Goal: Task Accomplishment & Management: Complete application form

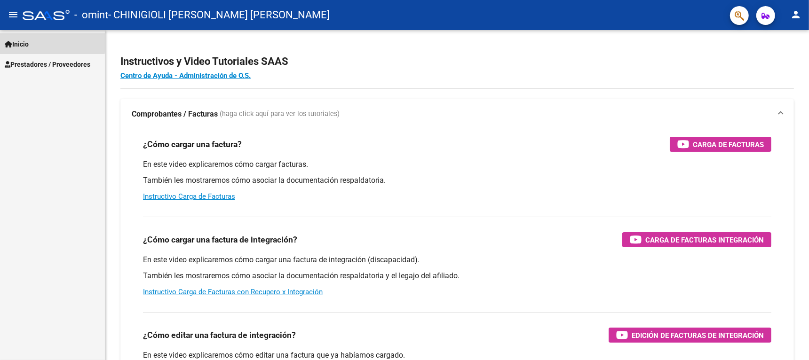
click at [38, 42] on link "Inicio" at bounding box center [52, 44] width 105 height 20
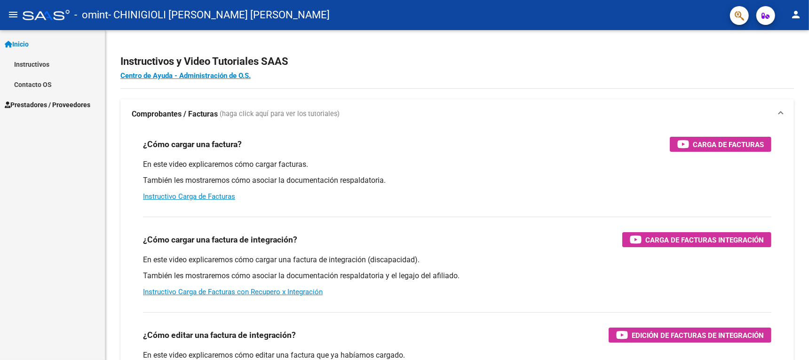
click at [32, 100] on span "Prestadores / Proveedores" at bounding box center [48, 105] width 86 height 10
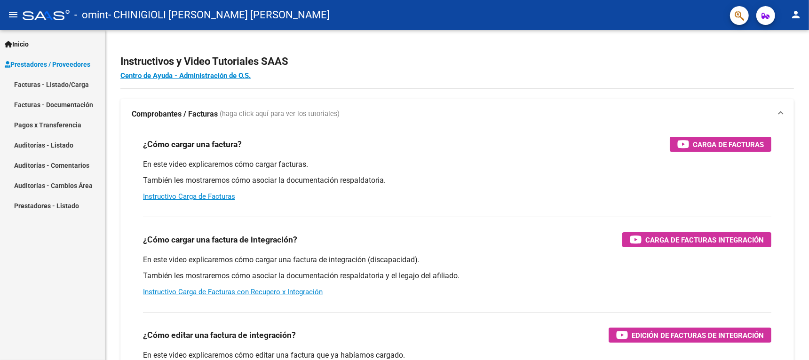
click at [60, 85] on link "Facturas - Listado/Carga" at bounding box center [52, 84] width 105 height 20
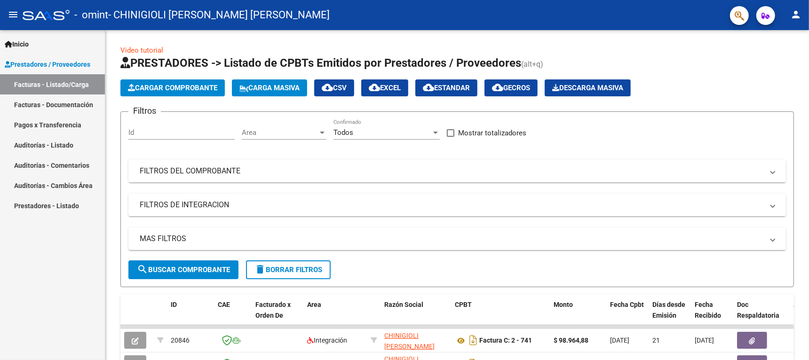
click at [10, 14] on mat-icon "menu" at bounding box center [13, 14] width 11 height 11
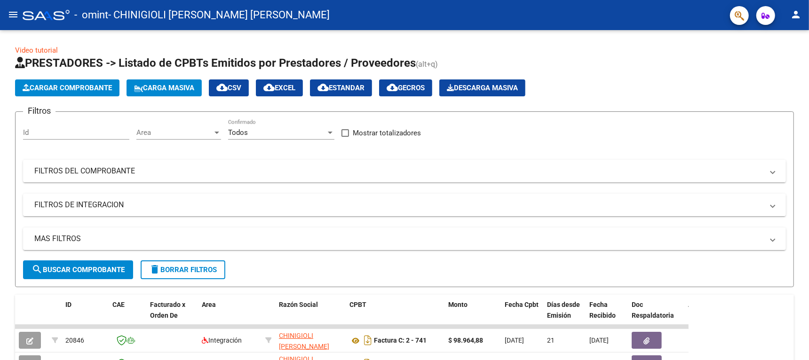
click at [10, 14] on mat-icon "menu" at bounding box center [13, 14] width 11 height 11
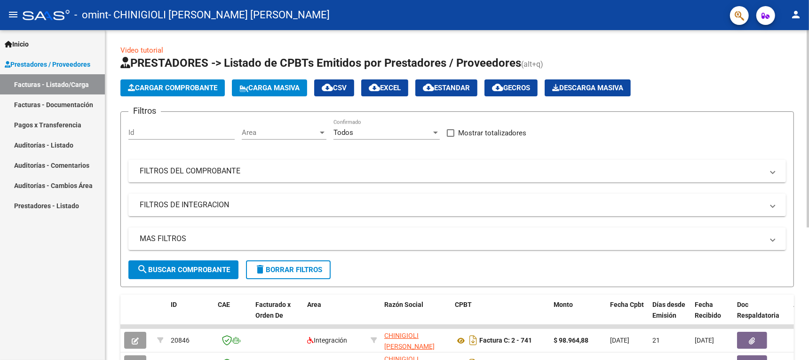
click at [173, 84] on span "Cargar Comprobante" at bounding box center [172, 88] width 89 height 8
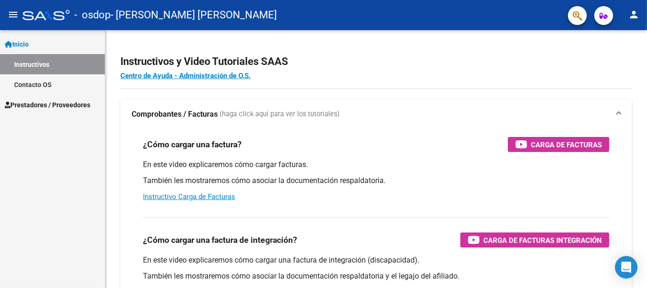
click at [38, 44] on link "Inicio" at bounding box center [52, 44] width 105 height 20
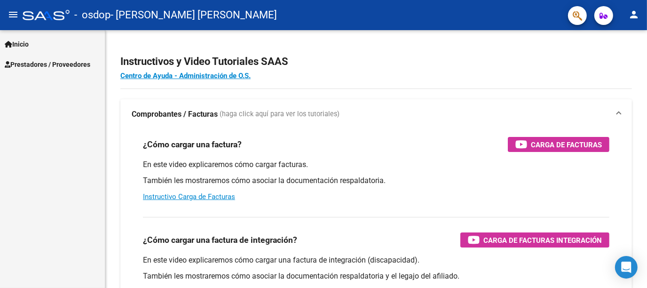
click at [49, 63] on span "Prestadores / Proveedores" at bounding box center [48, 64] width 86 height 10
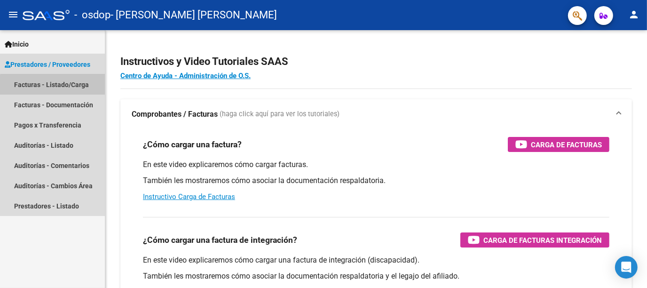
click at [64, 88] on link "Facturas - Listado/Carga" at bounding box center [52, 84] width 105 height 20
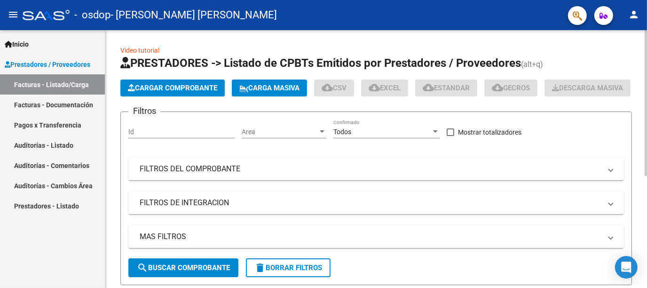
click at [174, 91] on span "Cargar Comprobante" at bounding box center [172, 88] width 89 height 8
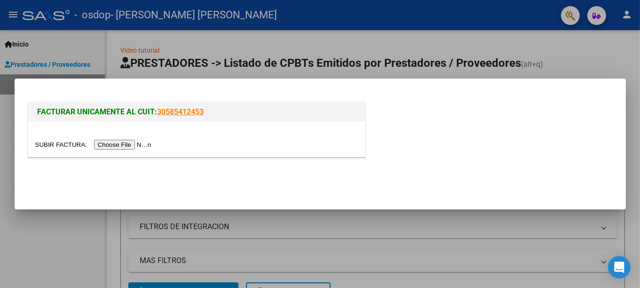
click at [451, 39] on div at bounding box center [320, 144] width 640 height 288
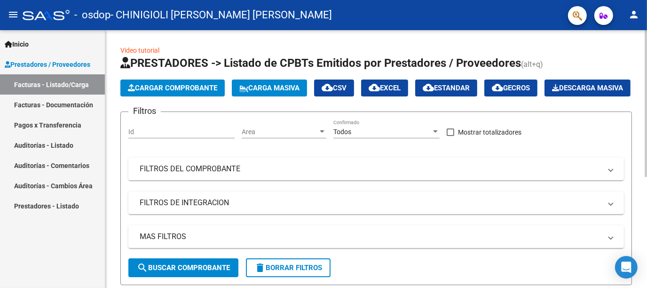
click at [183, 84] on span "Cargar Comprobante" at bounding box center [172, 88] width 89 height 8
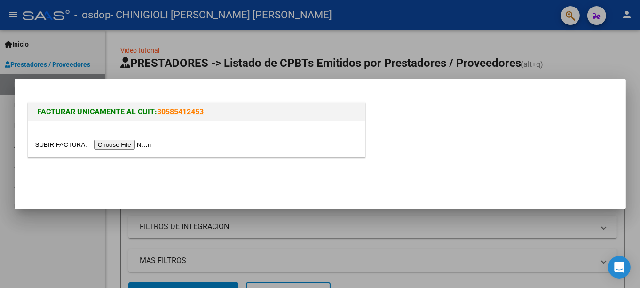
click at [135, 143] on input "file" at bounding box center [94, 145] width 119 height 10
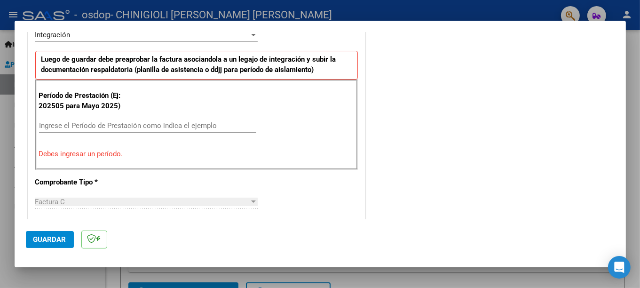
scroll to position [261, 0]
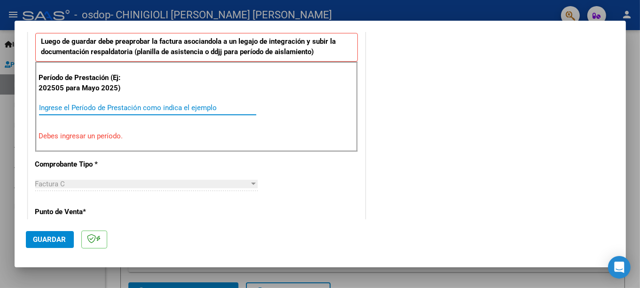
click at [89, 105] on input "Ingrese el Período de Prestación como indica el ejemplo" at bounding box center [147, 107] width 217 height 8
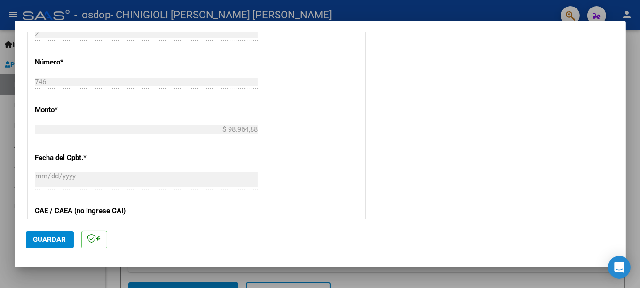
scroll to position [450, 0]
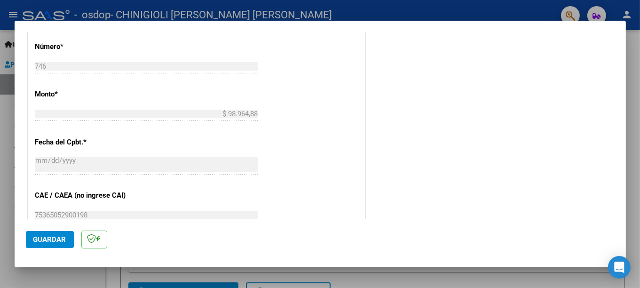
type input "202508"
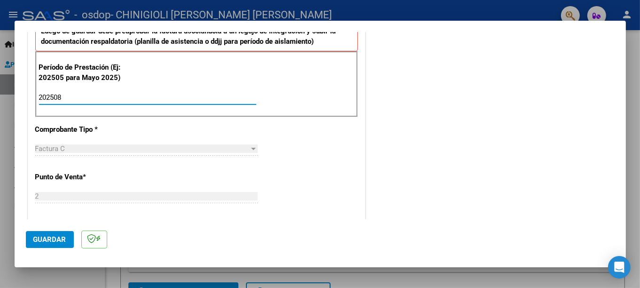
scroll to position [214, 0]
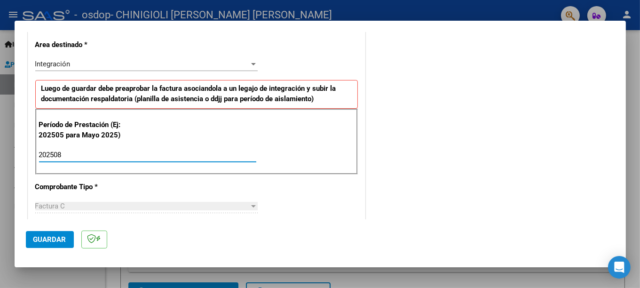
click at [55, 240] on span "Guardar" at bounding box center [49, 239] width 33 height 8
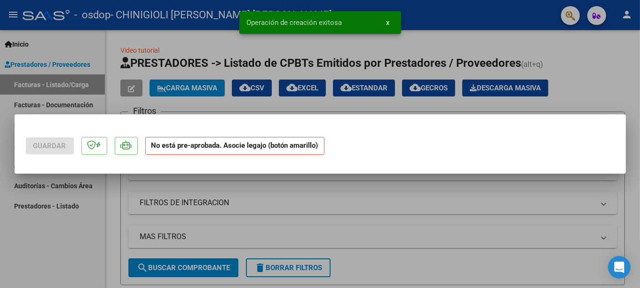
scroll to position [0, 0]
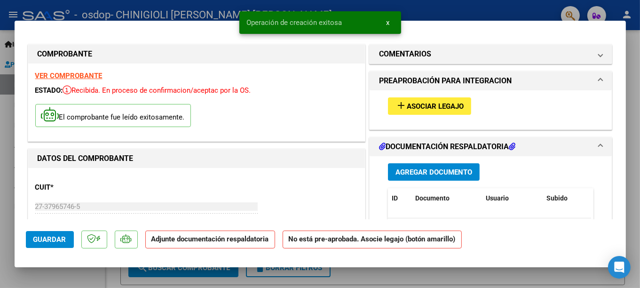
click at [426, 104] on span "Asociar Legajo" at bounding box center [435, 106] width 57 height 8
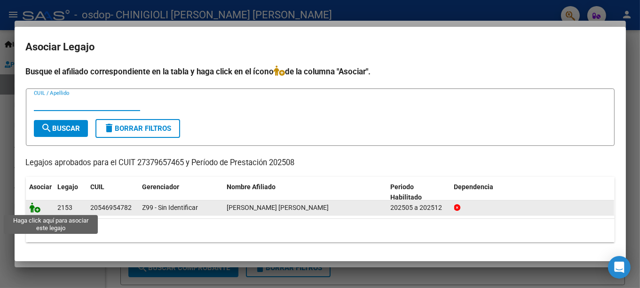
click at [34, 208] on icon at bounding box center [35, 207] width 11 height 10
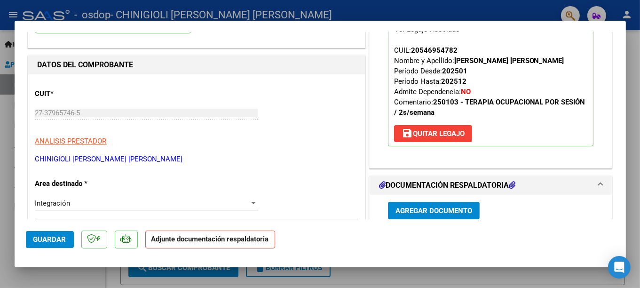
scroll to position [141, 0]
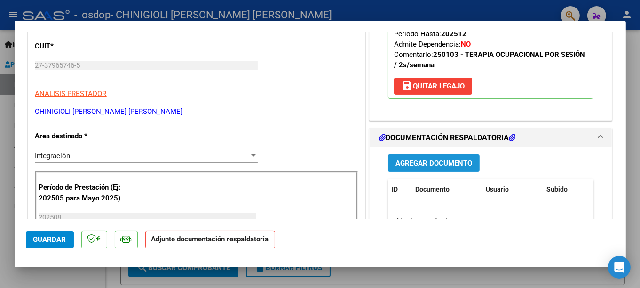
click at [416, 159] on span "Agregar Documento" at bounding box center [433, 163] width 77 height 8
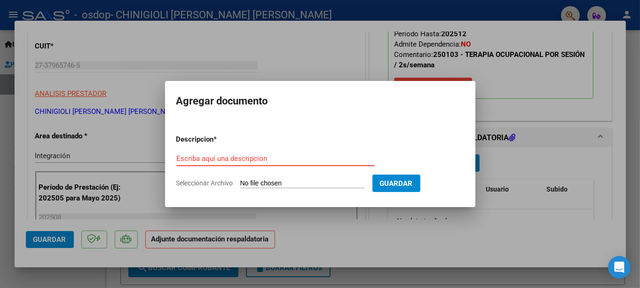
click at [239, 155] on input "Escriba aquí una descripcion" at bounding box center [275, 158] width 198 height 8
paste input "Osdop Asistencia [PERSON_NAME] 2025-08"
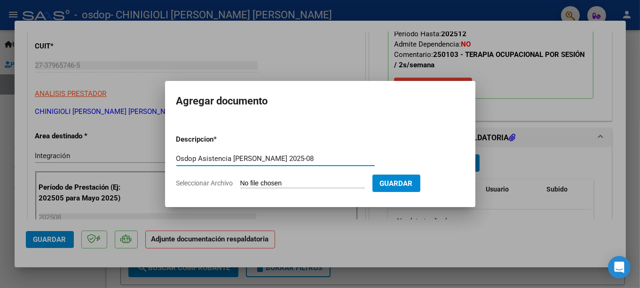
type input "Osdop Asistencia [PERSON_NAME] 2025-08"
click at [324, 183] on input "Seleccionar Archivo" at bounding box center [302, 183] width 125 height 9
type input "C:\fakepath\Osdop Asistencia [PERSON_NAME] 2025-08.pdf"
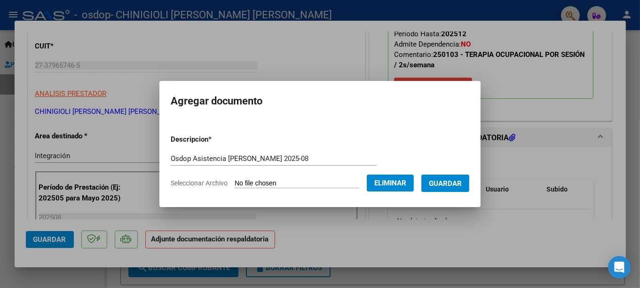
click at [462, 186] on span "Guardar" at bounding box center [445, 183] width 33 height 8
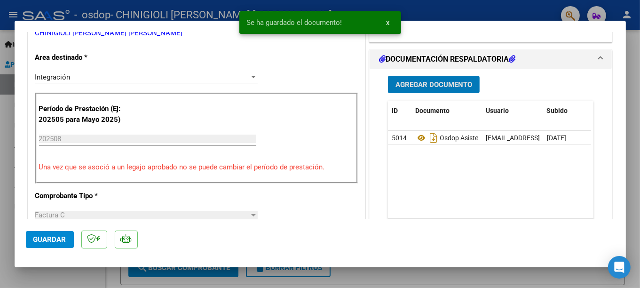
scroll to position [235, 0]
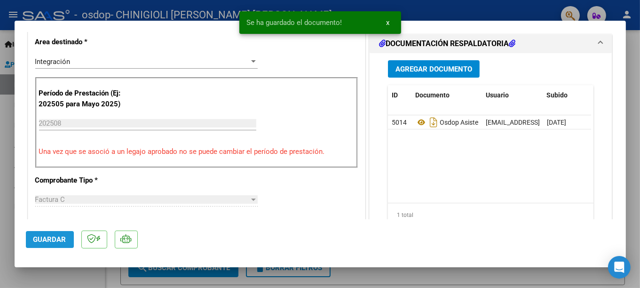
click at [61, 240] on span "Guardar" at bounding box center [49, 239] width 33 height 8
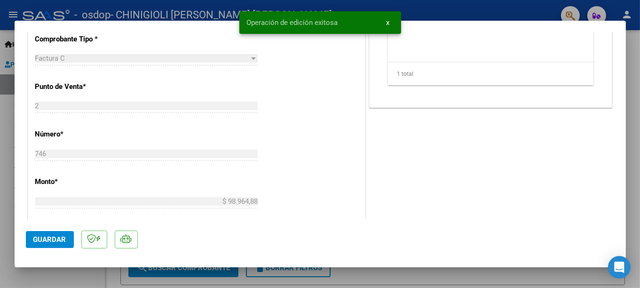
click at [349, 273] on div at bounding box center [320, 144] width 640 height 288
type input "$ 0,00"
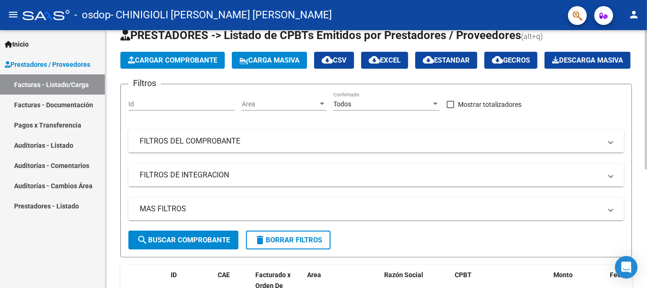
scroll to position [0, 0]
